Goal: Information Seeking & Learning: Understand process/instructions

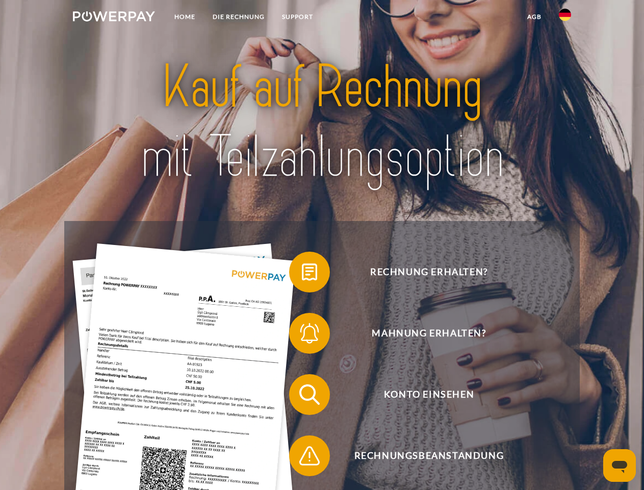
click at [114, 18] on img at bounding box center [114, 16] width 82 height 10
click at [565, 18] on img at bounding box center [565, 15] width 12 height 12
click at [534, 17] on link "agb" at bounding box center [535, 17] width 32 height 18
click at [302, 274] on span at bounding box center [294, 271] width 51 height 51
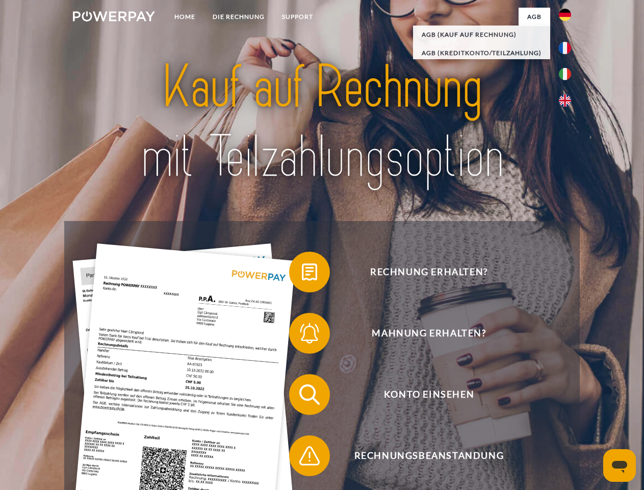
click at [302, 335] on span at bounding box center [294, 333] width 51 height 51
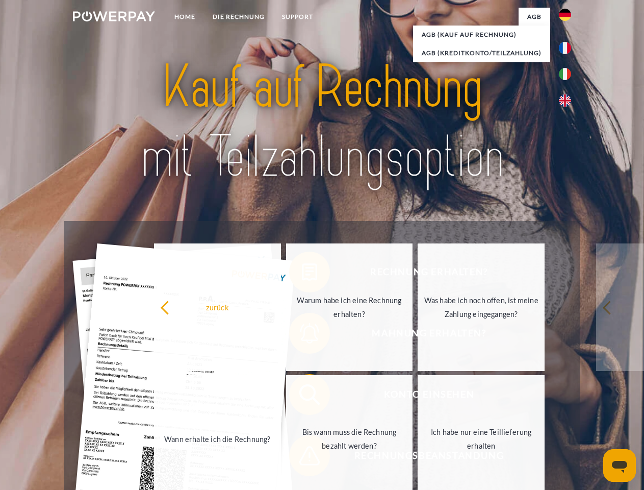
click at [302, 396] on link "Bis wann muss die Rechnung bezahlt werden?" at bounding box center [349, 439] width 127 height 128
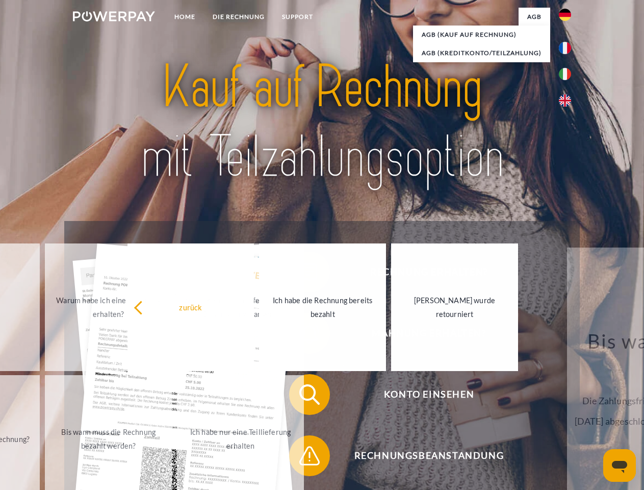
click at [302, 458] on span at bounding box center [294, 455] width 51 height 51
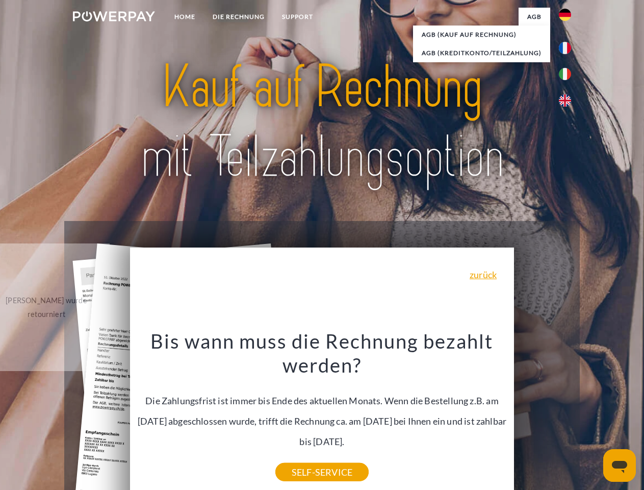
click at [620, 465] on icon "Messaging-Fenster öffnen" at bounding box center [619, 467] width 15 height 12
